Goal: Book appointment/travel/reservation

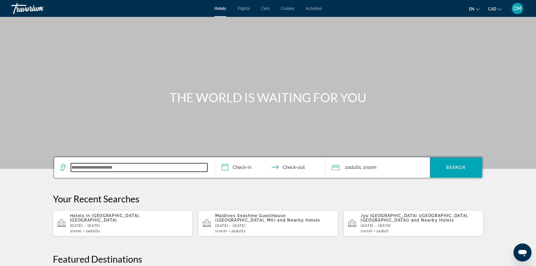
click at [129, 167] on input "Search widget" at bounding box center [139, 167] width 136 height 8
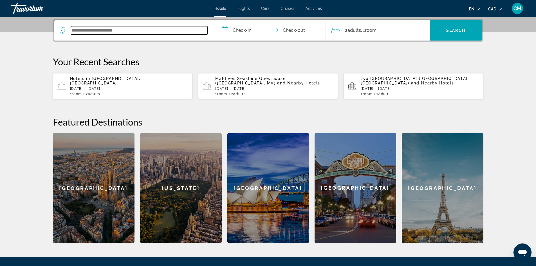
scroll to position [138, 0]
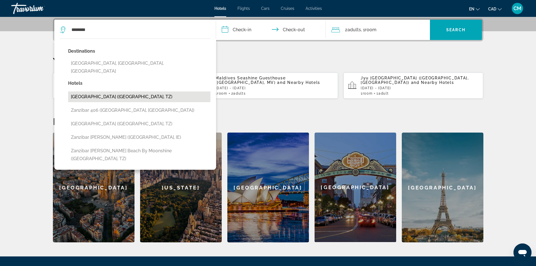
click at [94, 91] on button "[GEOGRAPHIC_DATA] ([GEOGRAPHIC_DATA], TZ)" at bounding box center [139, 96] width 142 height 11
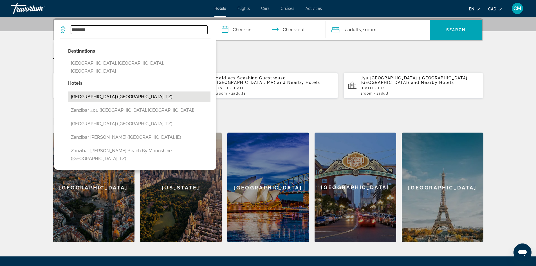
type input "**********"
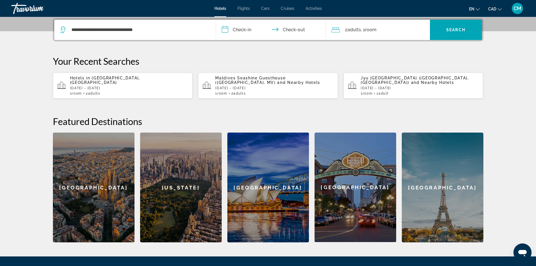
click at [247, 29] on input "**********" at bounding box center [272, 31] width 112 height 22
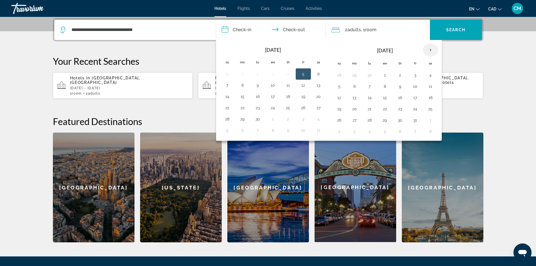
click at [430, 49] on th "Next month" at bounding box center [430, 50] width 15 height 12
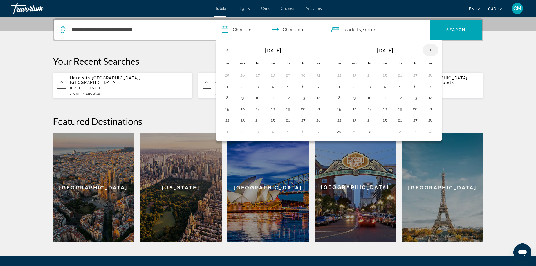
click at [430, 49] on th "Next month" at bounding box center [430, 50] width 15 height 12
click at [355, 108] on button "22" at bounding box center [354, 109] width 9 height 8
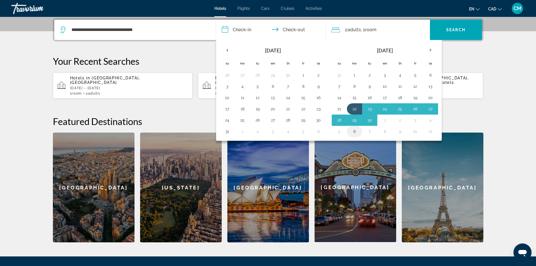
click at [353, 131] on button "6" at bounding box center [354, 131] width 9 height 8
type input "**********"
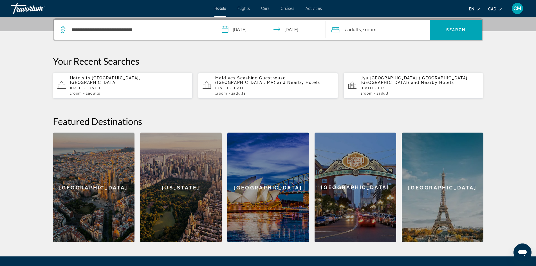
click at [372, 30] on span "Room" at bounding box center [371, 29] width 12 height 5
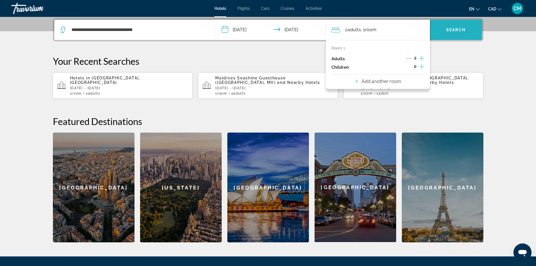
click at [452, 27] on span "Search widget" at bounding box center [456, 29] width 52 height 13
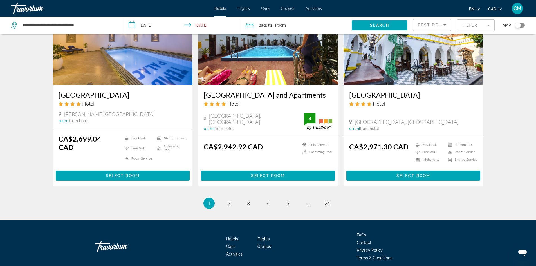
scroll to position [688, 0]
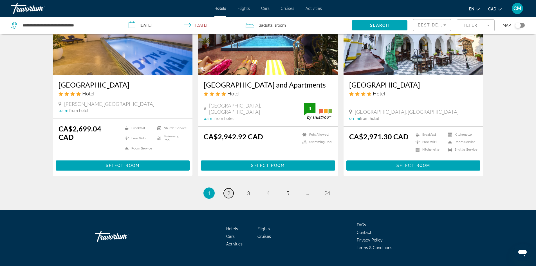
click at [228, 190] on span "2" at bounding box center [228, 193] width 3 height 6
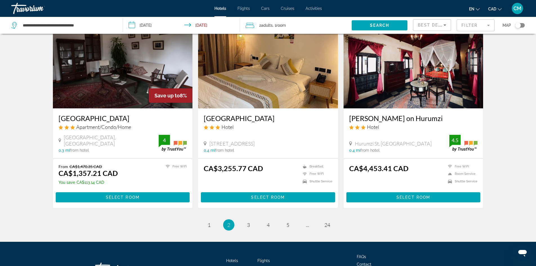
scroll to position [675, 0]
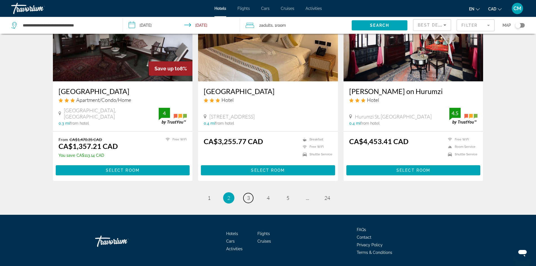
click at [248, 195] on span "3" at bounding box center [248, 198] width 3 height 6
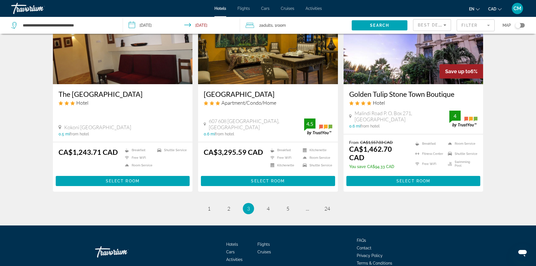
scroll to position [681, 0]
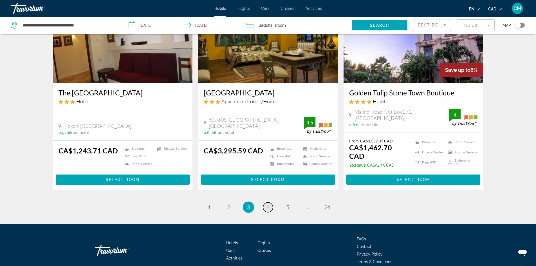
click at [268, 204] on span "4" at bounding box center [268, 207] width 3 height 6
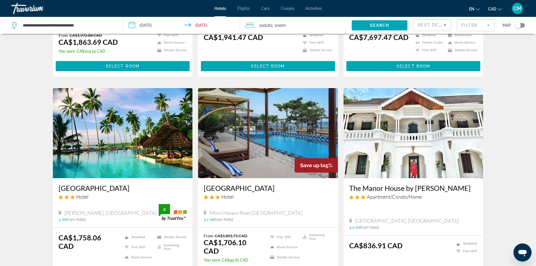
scroll to position [422, 0]
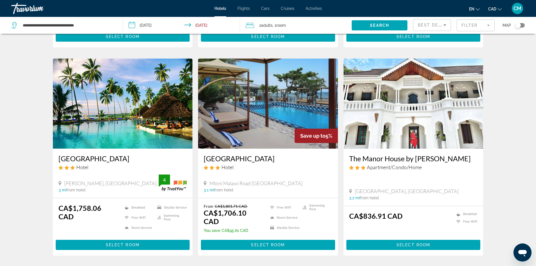
click at [115, 154] on h3 "[GEOGRAPHIC_DATA]" at bounding box center [122, 158] width 129 height 8
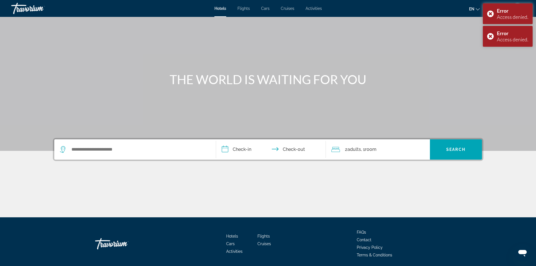
scroll to position [38, 0]
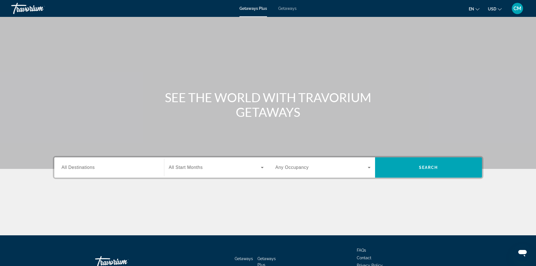
click at [112, 173] on div "Search widget" at bounding box center [109, 167] width 95 height 16
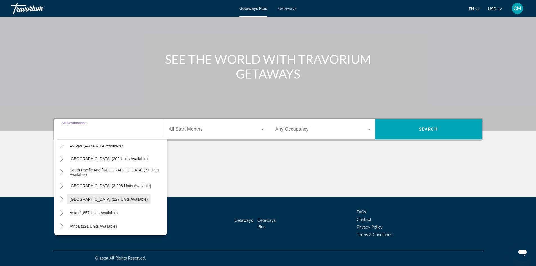
scroll to position [84, 0]
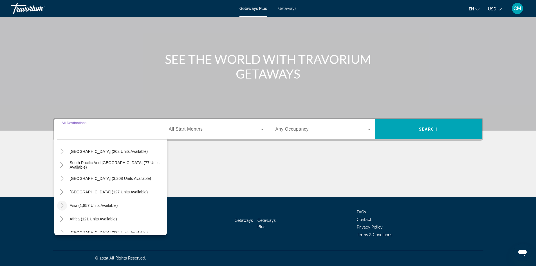
click at [61, 205] on icon "Toggle Asia (1,857 units available)" at bounding box center [62, 205] width 6 height 6
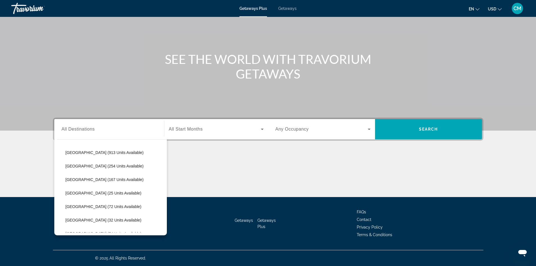
scroll to position [240, 0]
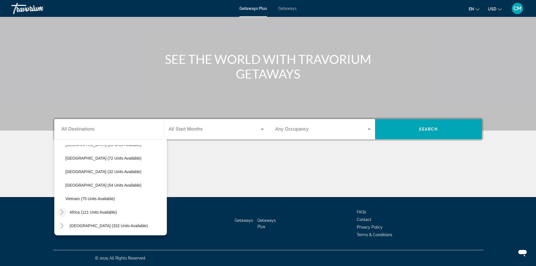
click at [62, 212] on icon "Toggle Africa (121 units available)" at bounding box center [62, 212] width 6 height 6
click at [94, 125] on div "Search widget" at bounding box center [109, 129] width 95 height 16
click at [93, 130] on input "Destination All Destinations" at bounding box center [109, 129] width 95 height 7
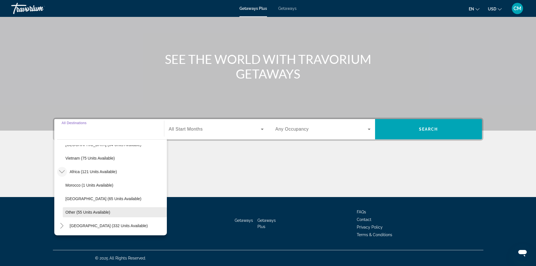
click at [88, 212] on span "Other (55 units available)" at bounding box center [88, 212] width 45 height 4
type input "**********"
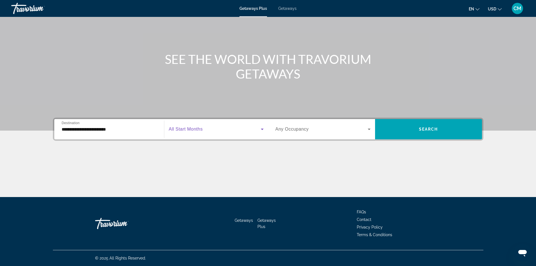
click at [200, 132] on span "Search widget" at bounding box center [215, 129] width 92 height 7
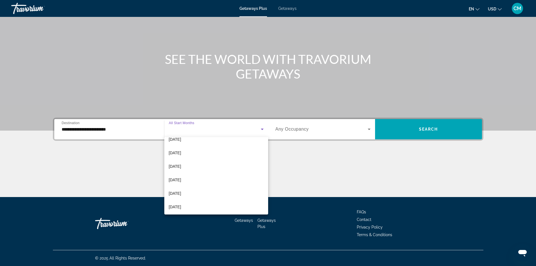
scroll to position [116, 0]
click at [181, 162] on span "June 2026" at bounding box center [175, 164] width 12 height 7
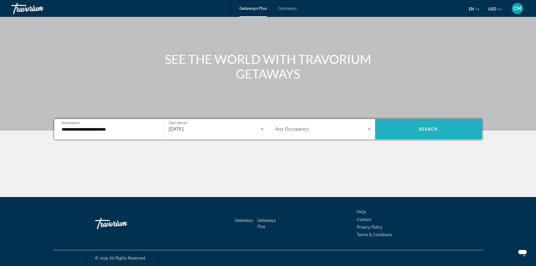
click at [422, 126] on span "Search widget" at bounding box center [428, 128] width 107 height 13
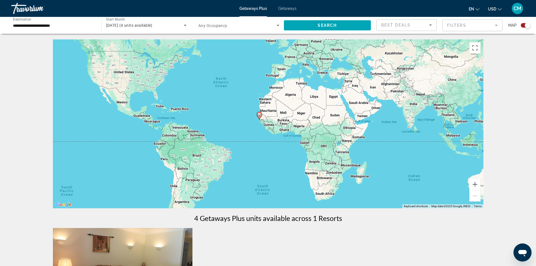
drag, startPoint x: 399, startPoint y: 162, endPoint x: 384, endPoint y: 144, distance: 23.7
click at [384, 144] on div "To activate drag with keyboard, press Alt + Enter. Once in keyboard drag state,…" at bounding box center [268, 123] width 430 height 169
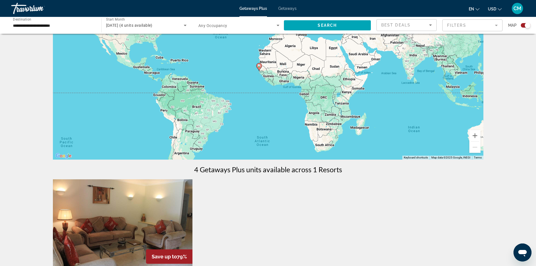
scroll to position [112, 0]
